Goal: Information Seeking & Learning: Learn about a topic

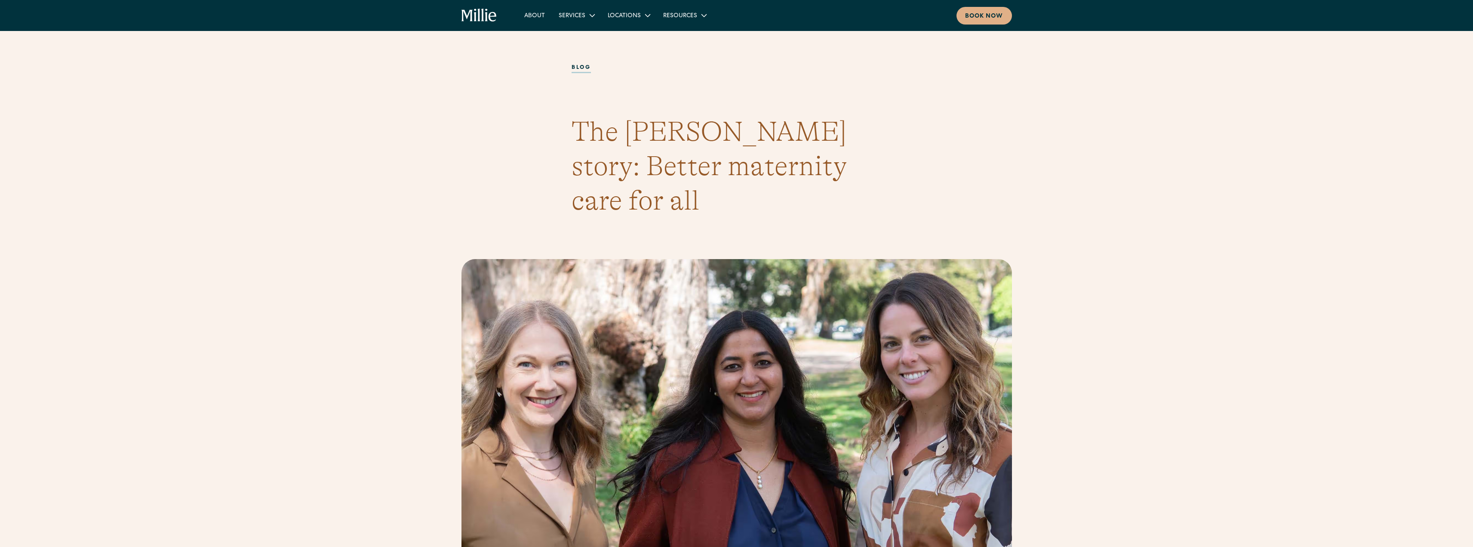
click at [247, 169] on section "blog The [PERSON_NAME] story: Better maternity care for all" at bounding box center [736, 140] width 1473 height 195
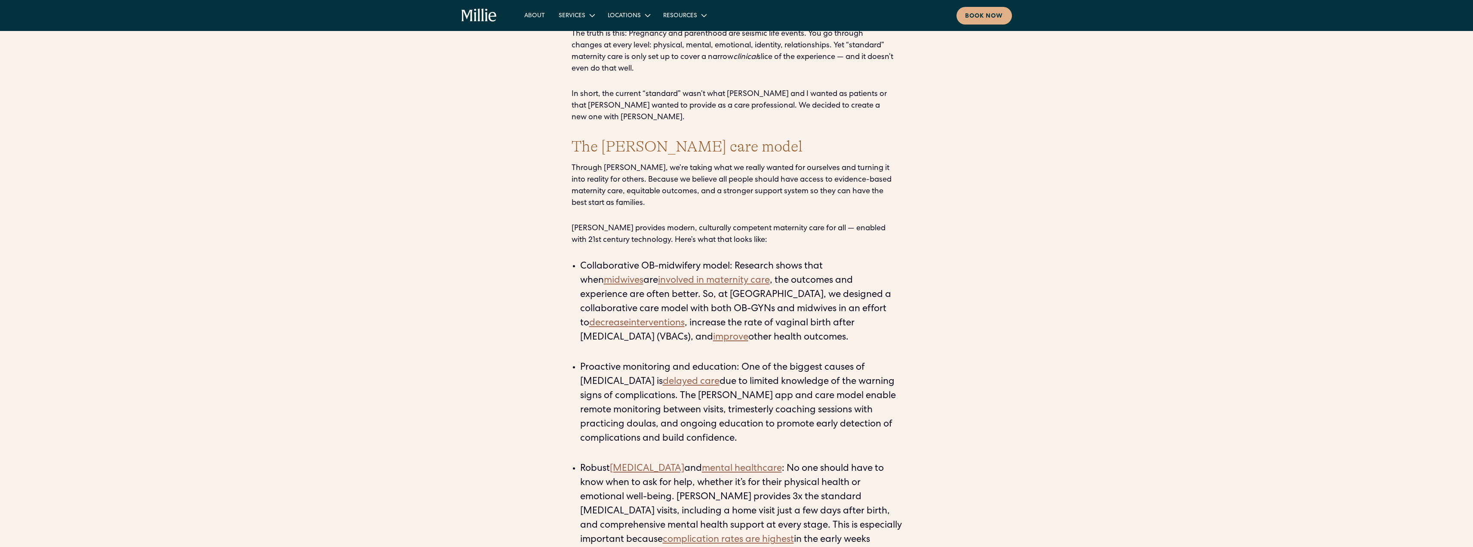
scroll to position [1290, 0]
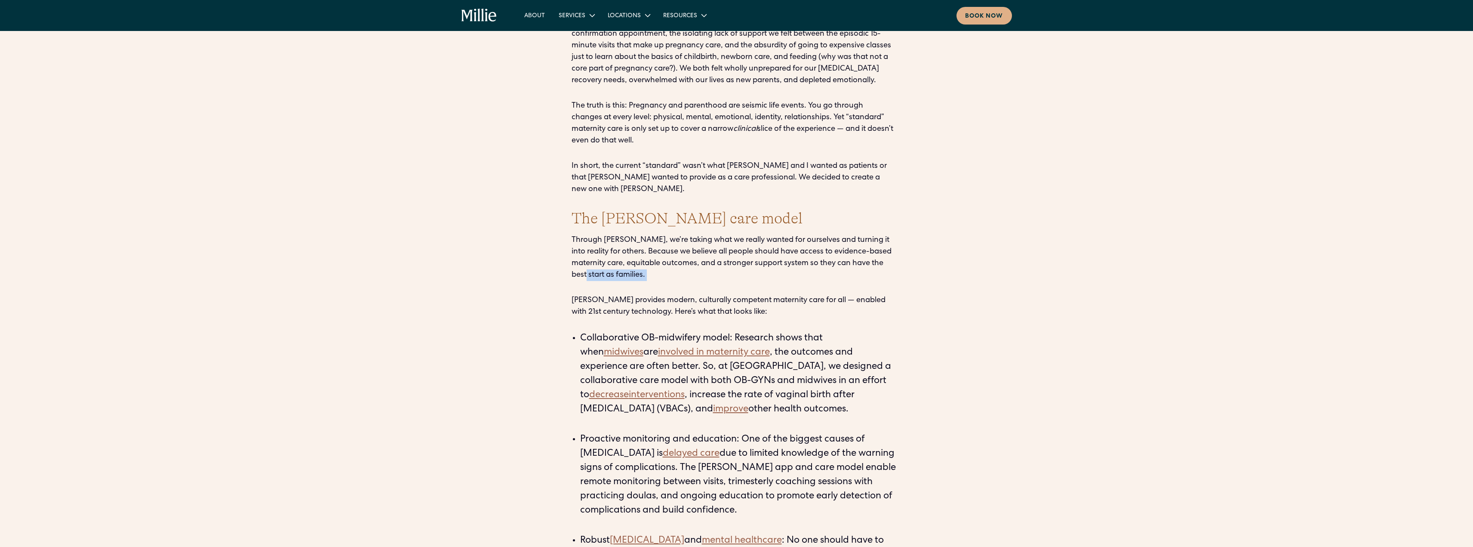
click at [369, 189] on div "I am [PERSON_NAME], the founder and CEO of [PERSON_NAME]. Together with [PERSON…" at bounding box center [736, 194] width 1473 height 1677
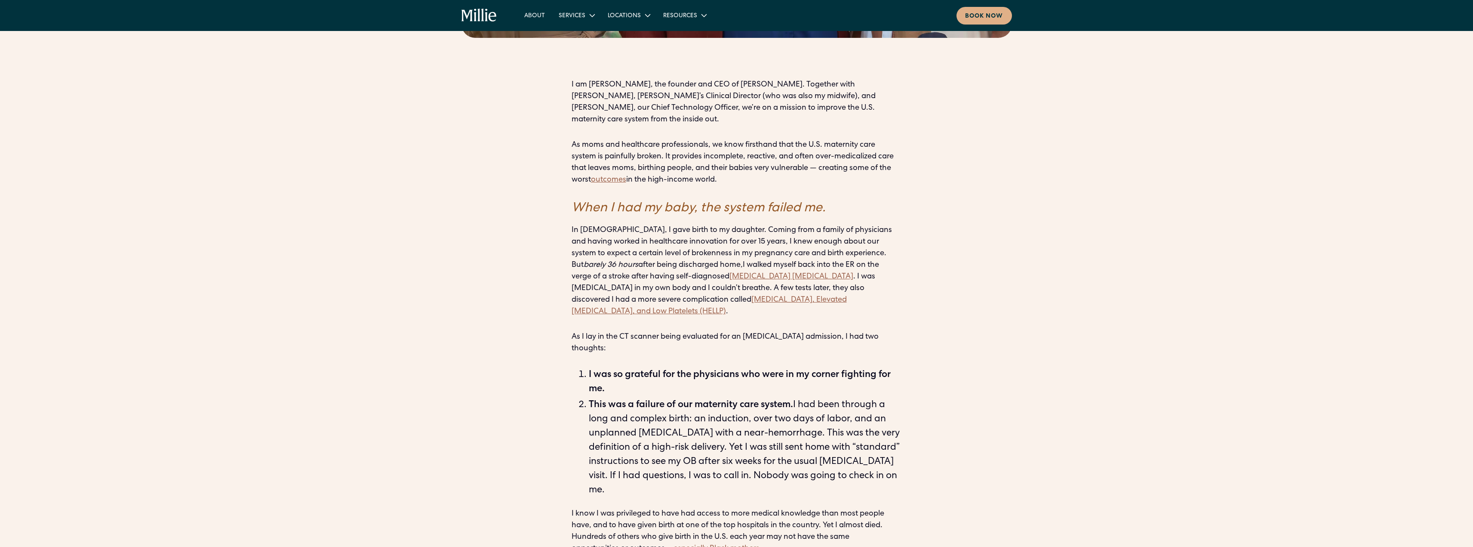
scroll to position [602, 0]
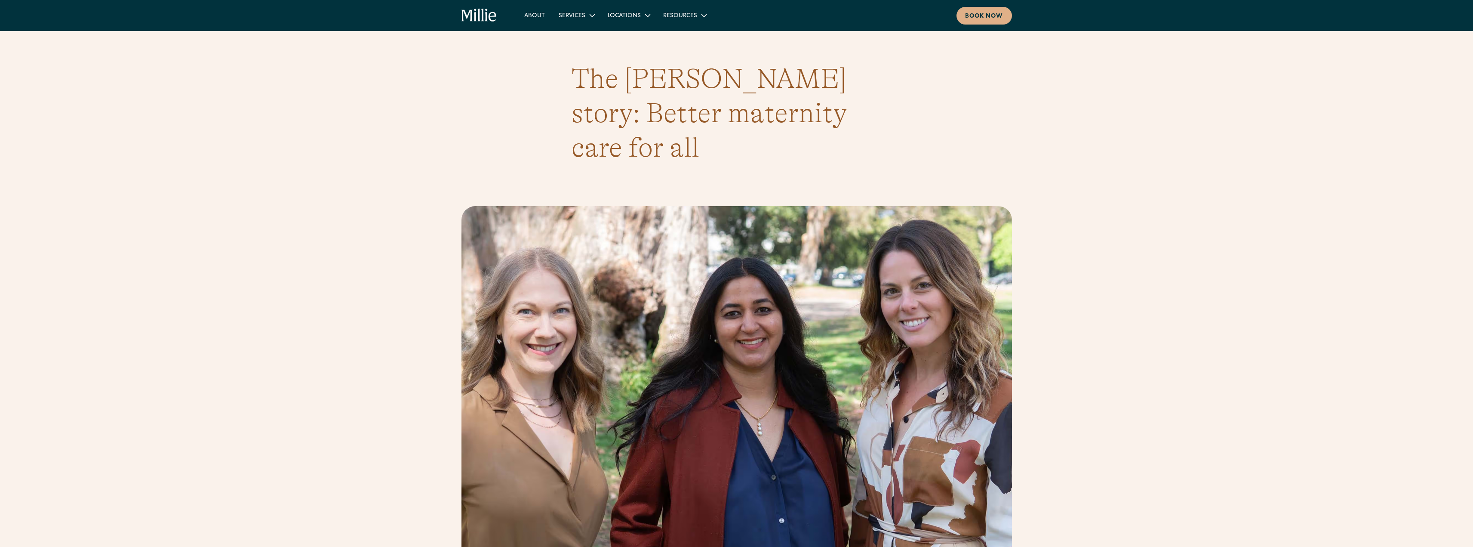
scroll to position [0, 0]
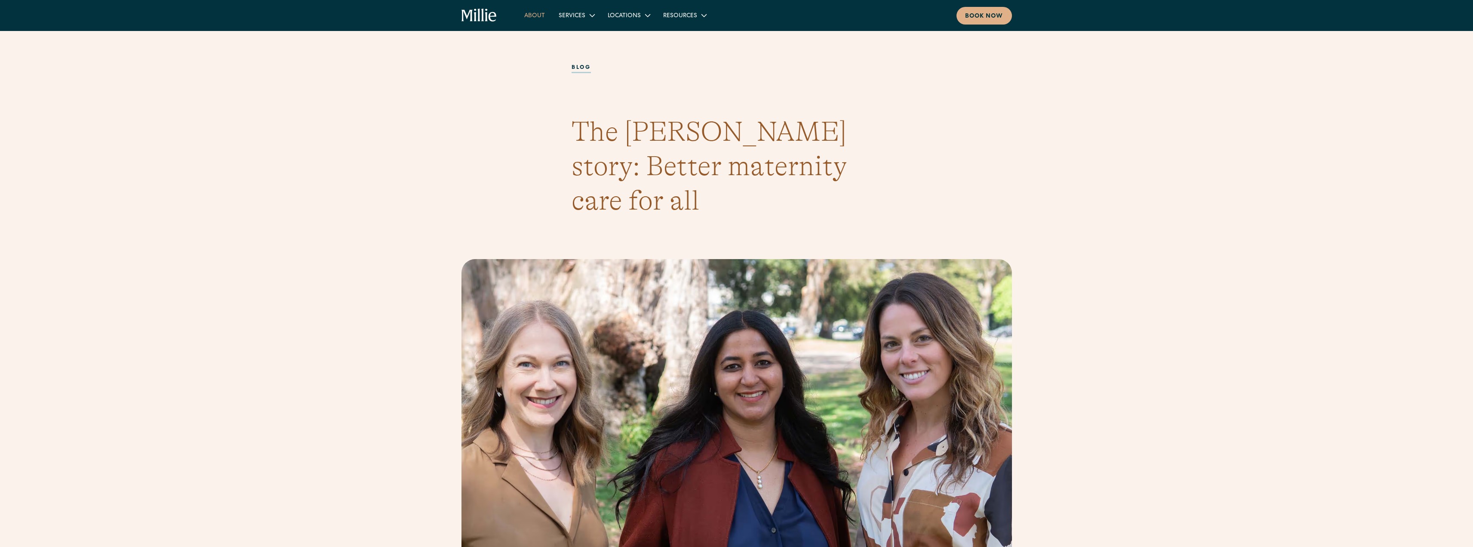
click at [543, 12] on link "About" at bounding box center [534, 15] width 34 height 14
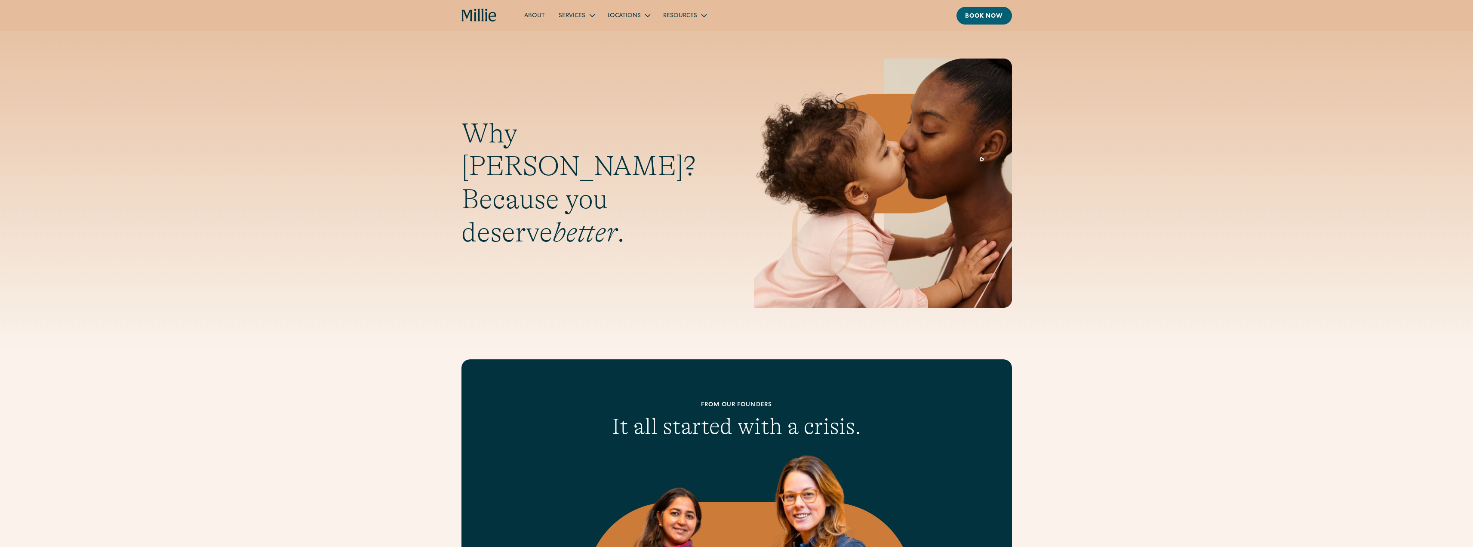
click at [472, 12] on icon "home" at bounding box center [479, 16] width 36 height 14
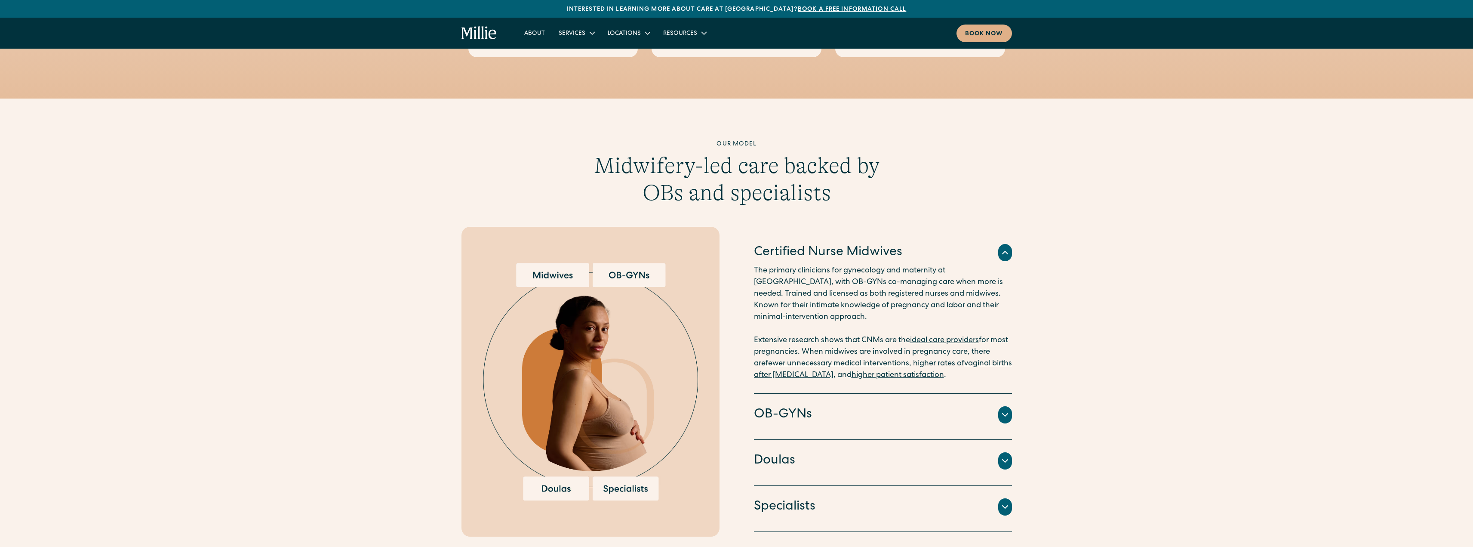
scroll to position [774, 0]
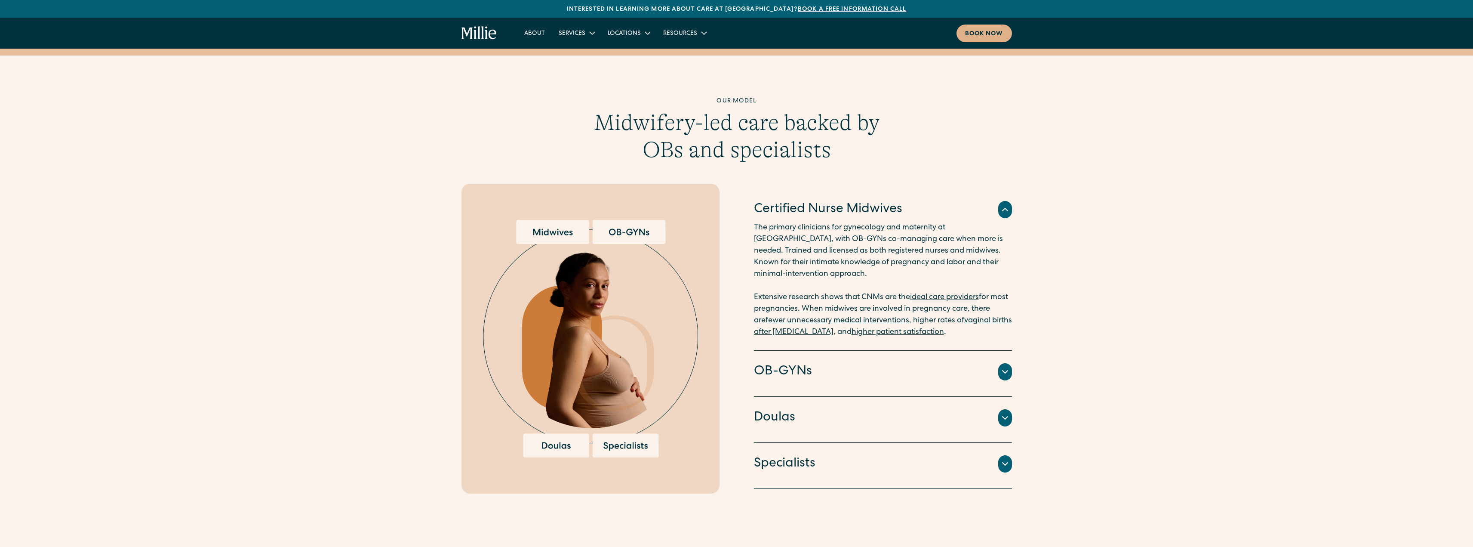
click at [1002, 366] on icon at bounding box center [1005, 371] width 10 height 10
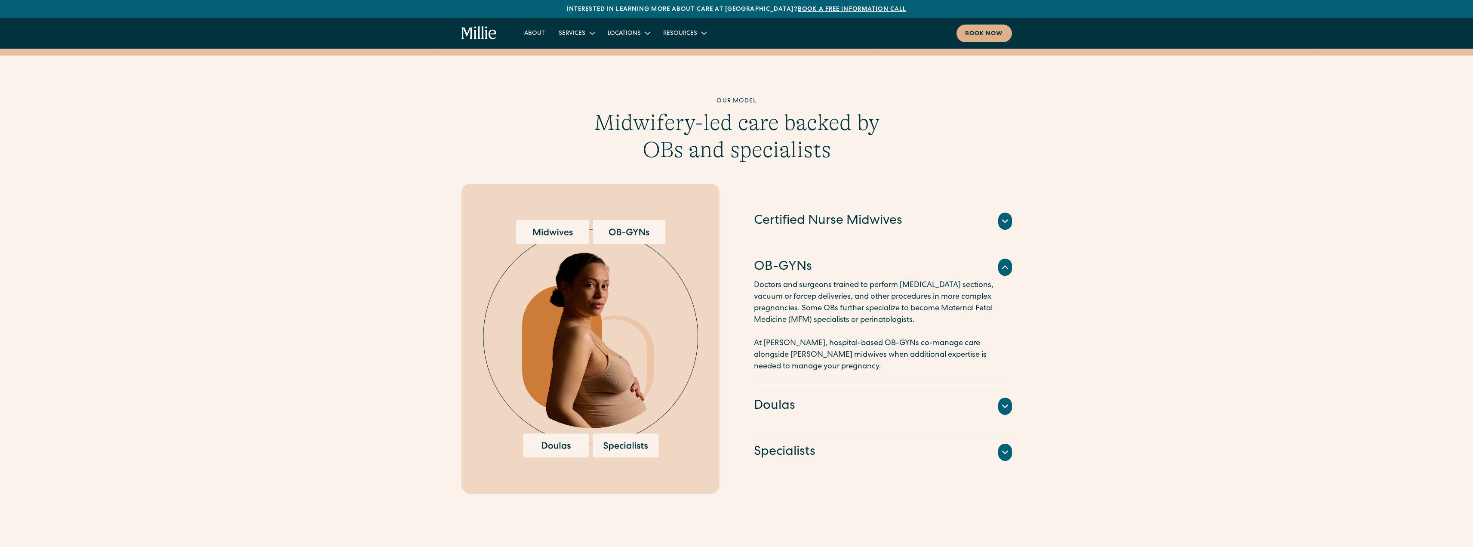
click at [1011, 398] on div at bounding box center [1005, 405] width 14 height 17
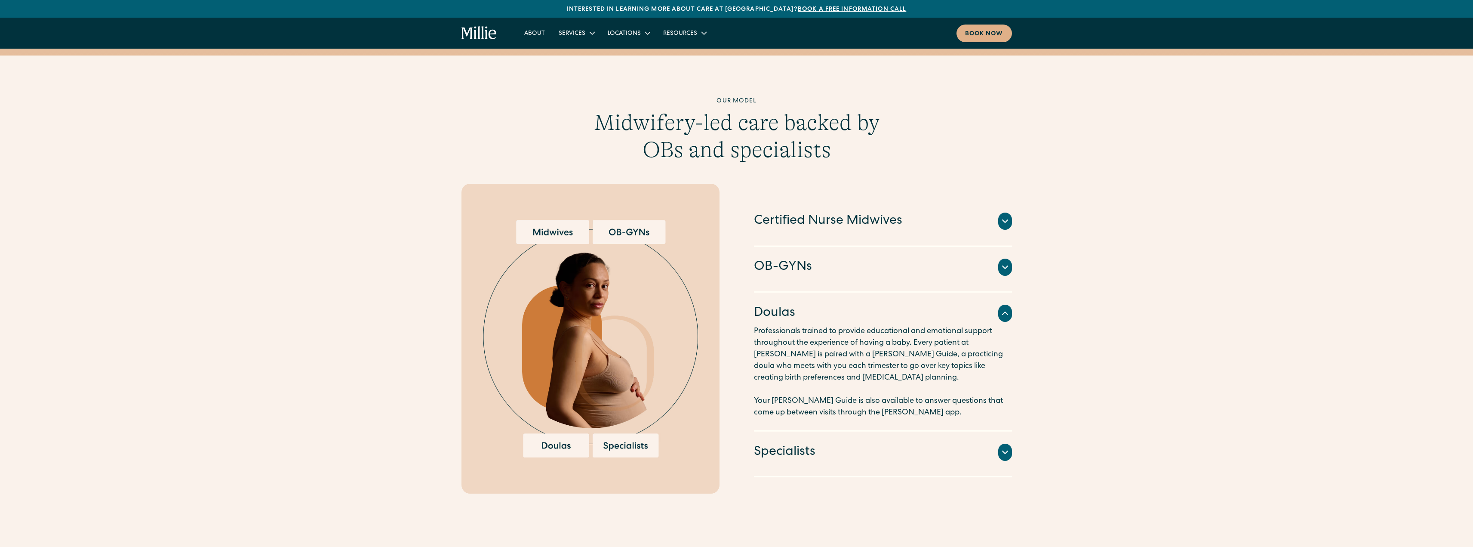
click at [1015, 443] on div "Our model Midwifery-led care backed by OBs and specialists Certified Nurse Midw…" at bounding box center [736, 295] width 1473 height 396
click at [1005, 447] on icon at bounding box center [1005, 452] width 10 height 10
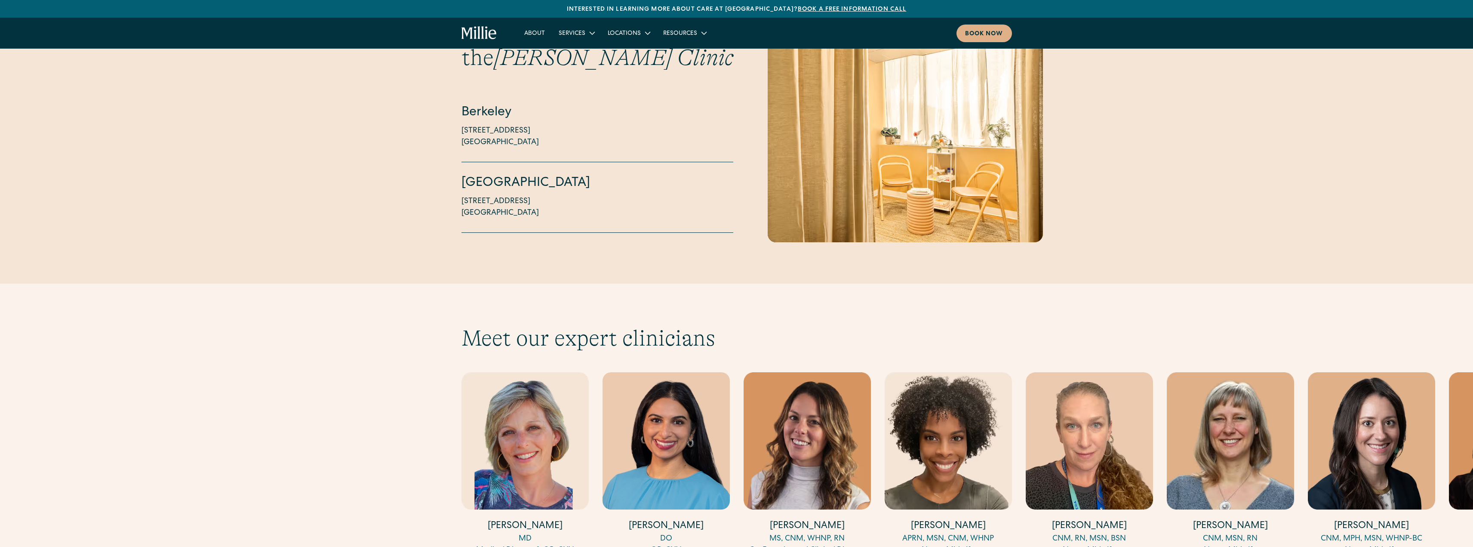
scroll to position [2107, 0]
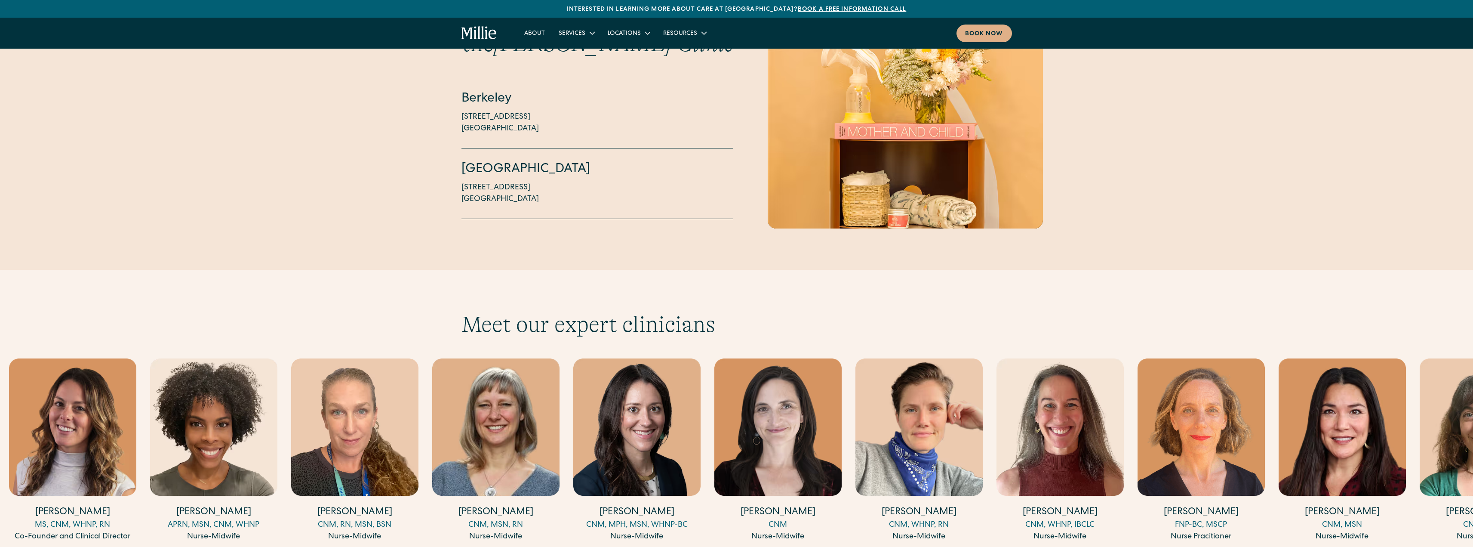
click at [19, 412] on img "3 / 18" at bounding box center [72, 426] width 127 height 137
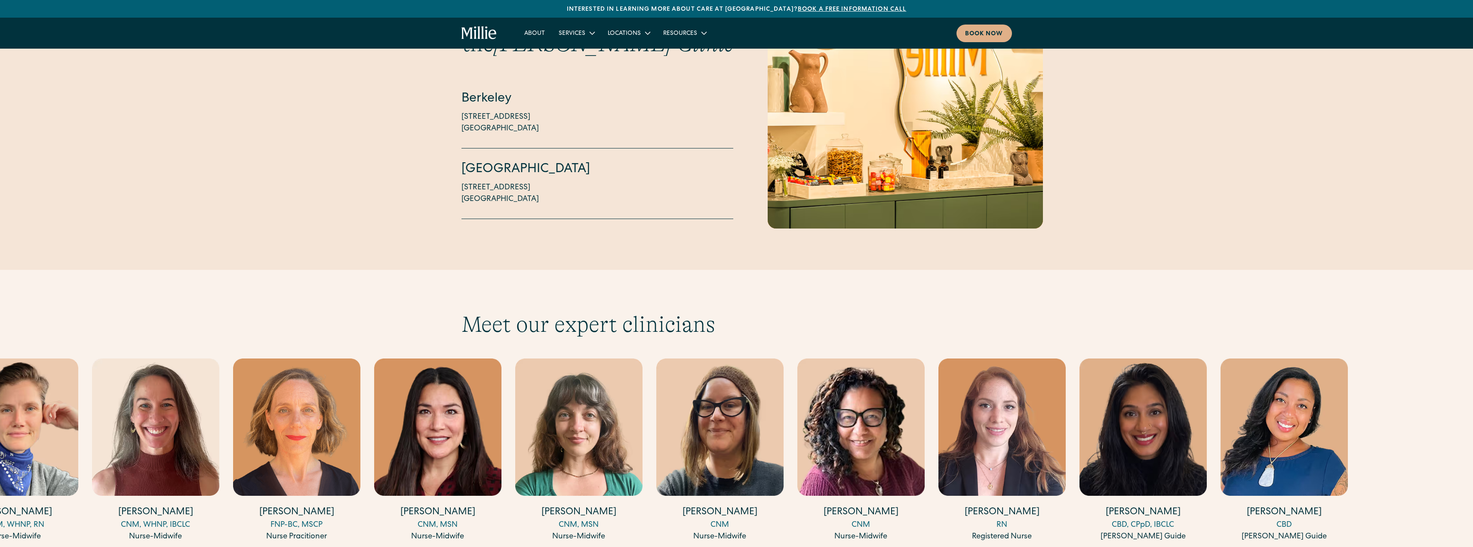
click at [144, 358] on img "10 / 18" at bounding box center [155, 426] width 127 height 137
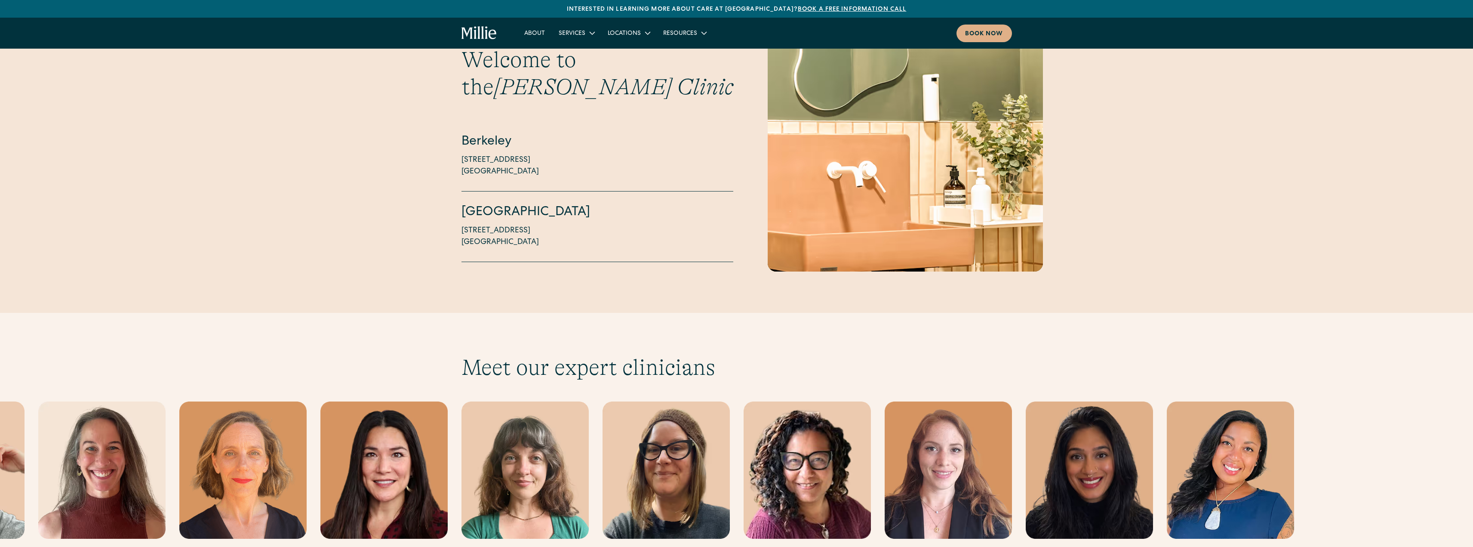
scroll to position [1892, 0]
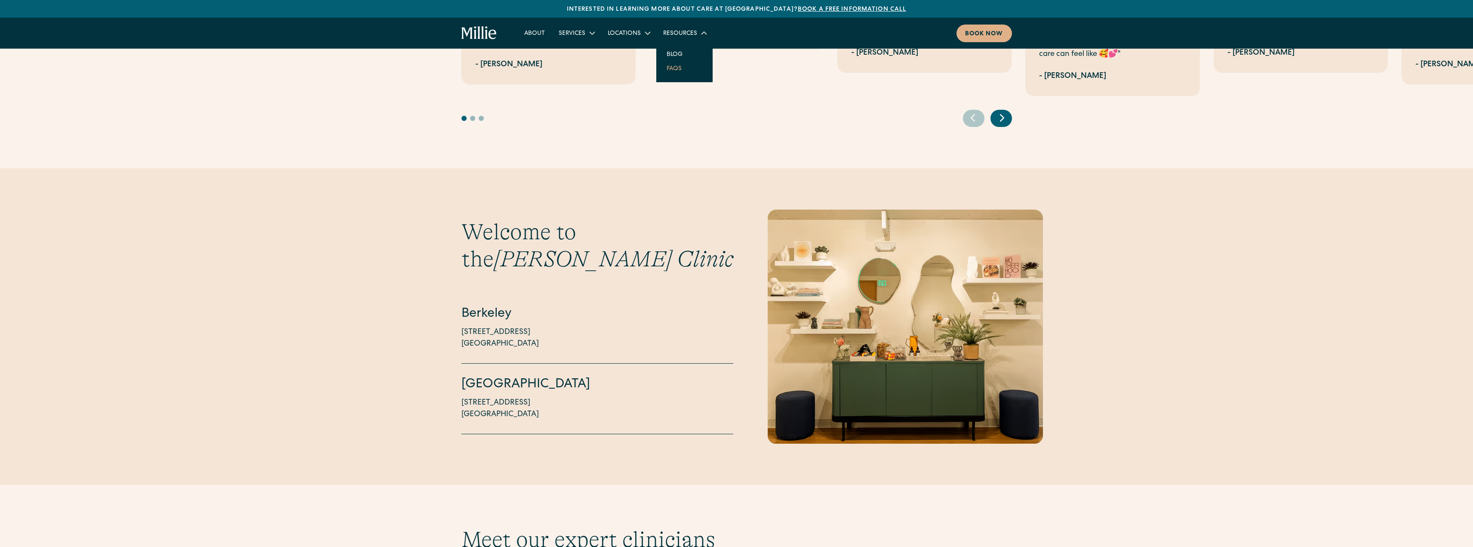
click at [674, 66] on link "FAQs" at bounding box center [674, 68] width 29 height 14
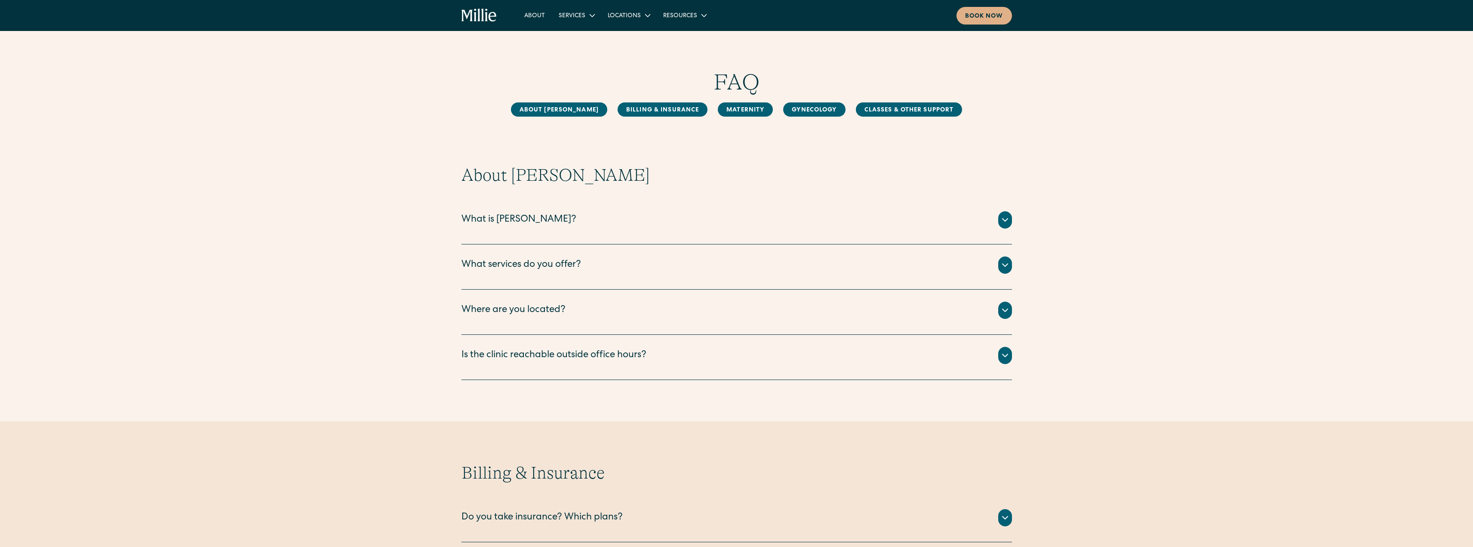
click at [583, 263] on div "What services do you offer?" at bounding box center [736, 264] width 550 height 17
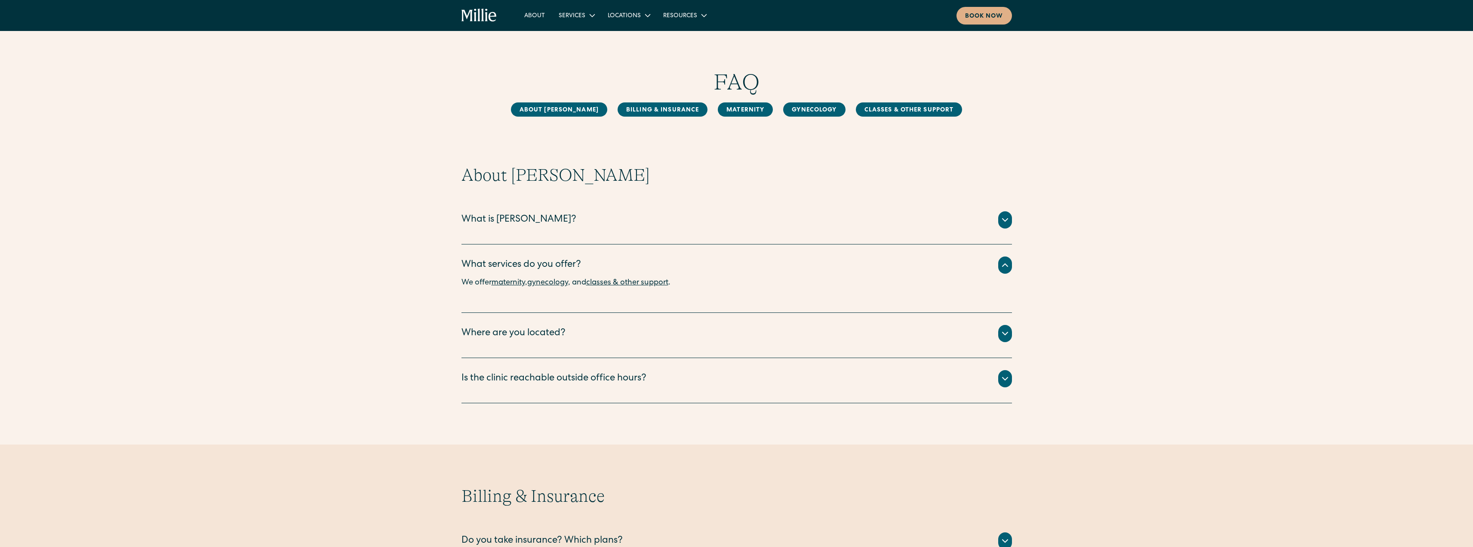
click at [515, 281] on link "maternity" at bounding box center [509, 283] width 34 height 8
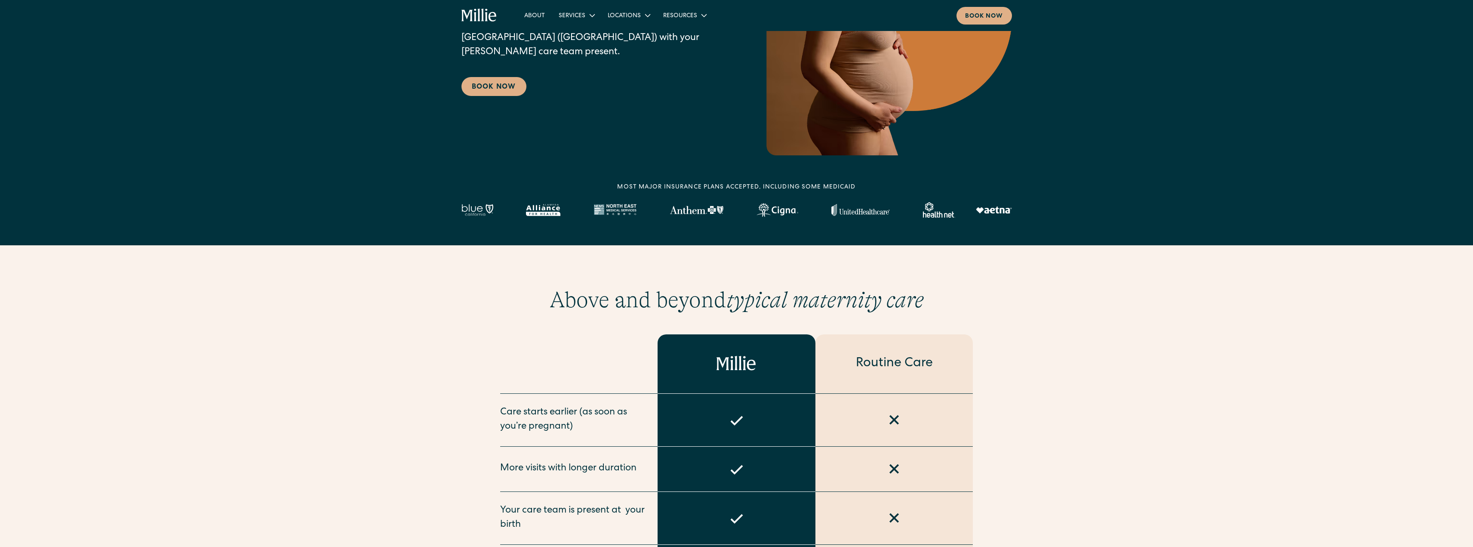
scroll to position [301, 0]
